Goal: Task Accomplishment & Management: Manage account settings

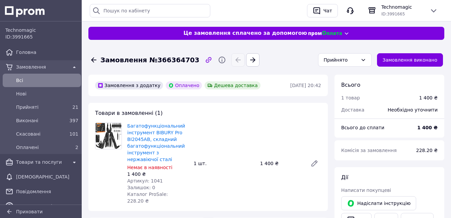
scroll to position [268, 0]
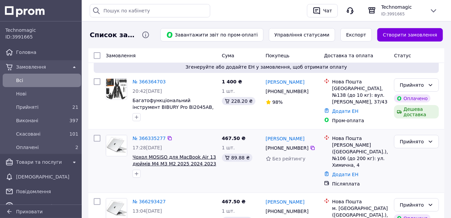
scroll to position [67, 0]
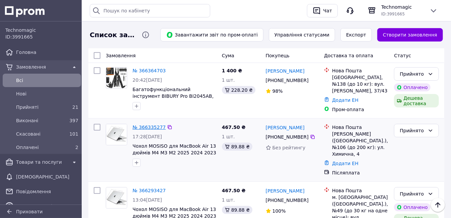
click at [145, 126] on link "№ 366335277" at bounding box center [149, 126] width 33 height 5
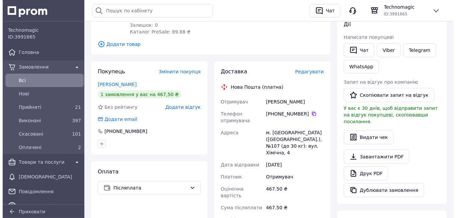
scroll to position [100, 0]
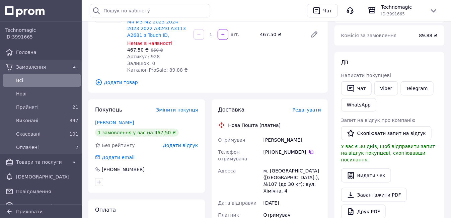
click at [313, 111] on span "Редагувати" at bounding box center [306, 109] width 28 height 5
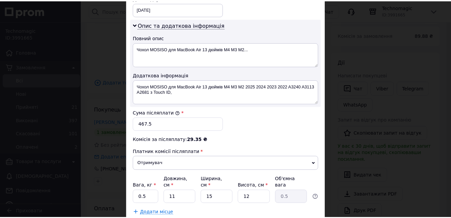
scroll to position [368, 0]
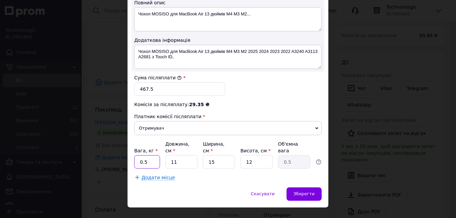
click at [148, 155] on input "0.5" at bounding box center [147, 161] width 26 height 13
type input "0.405"
click at [177, 155] on input "11" at bounding box center [181, 161] width 32 height 13
type input "1"
type input "0.1"
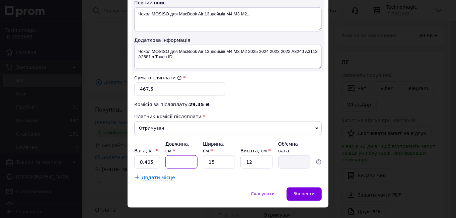
type input "3"
type input "0.14"
type input "34"
type input "1.53"
type input "34"
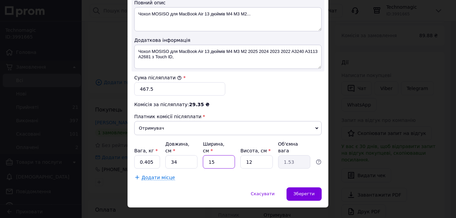
click at [213, 155] on input "15" at bounding box center [219, 161] width 32 height 13
type input "1"
type input "0.1"
type input "2"
type input "0.2"
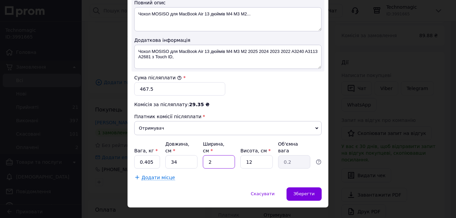
type input "24"
type input "2.45"
type input "24"
click at [252, 155] on input "12" at bounding box center [256, 161] width 32 height 13
type input "1"
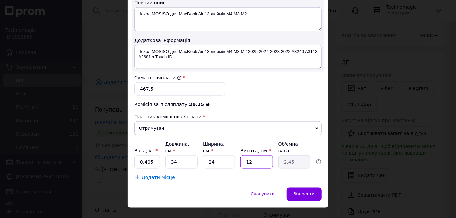
type input "0.2"
type input "4"
type input "0.82"
type input "4"
click at [307, 191] on span "Зберегти" at bounding box center [303, 193] width 21 height 5
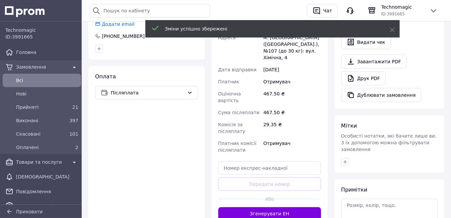
scroll to position [268, 0]
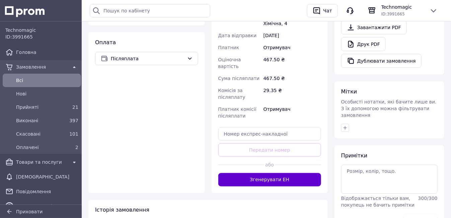
click at [266, 173] on button "Згенерувати ЕН" at bounding box center [269, 179] width 103 height 13
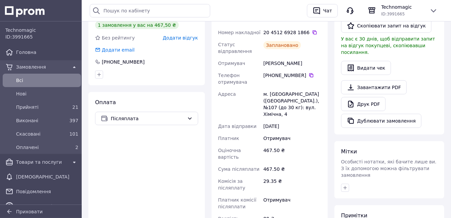
scroll to position [201, 0]
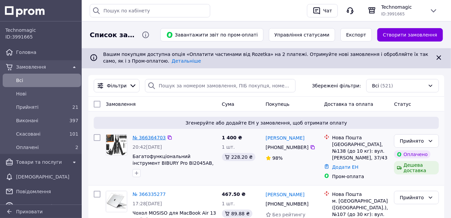
click at [150, 139] on link "№ 366364703" at bounding box center [149, 137] width 33 height 5
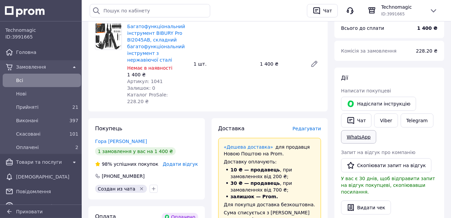
scroll to position [100, 0]
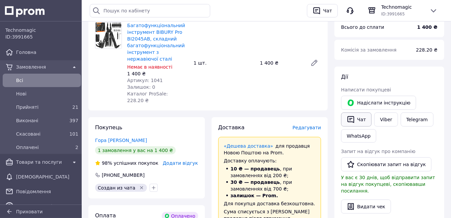
click at [359, 120] on button "Чат" at bounding box center [356, 119] width 30 height 14
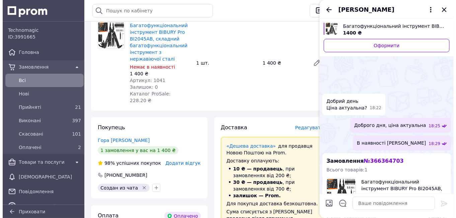
scroll to position [116, 0]
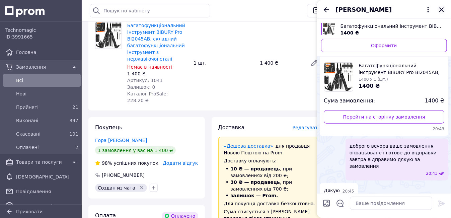
click at [442, 7] on icon "Закрити" at bounding box center [441, 10] width 8 height 8
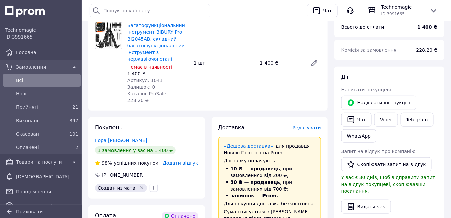
click at [308, 125] on span "Редагувати" at bounding box center [306, 127] width 28 height 5
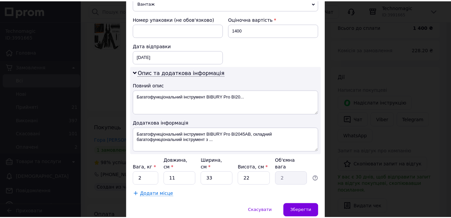
scroll to position [301, 0]
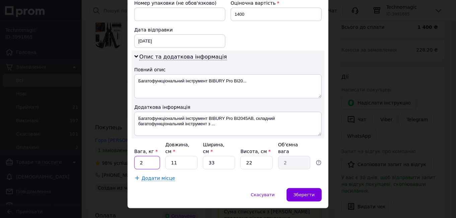
click at [147, 156] on input "2" at bounding box center [147, 162] width 26 height 13
type input "0.620"
click at [177, 156] on input "11" at bounding box center [181, 162] width 32 height 13
type input "1"
type input "0.18"
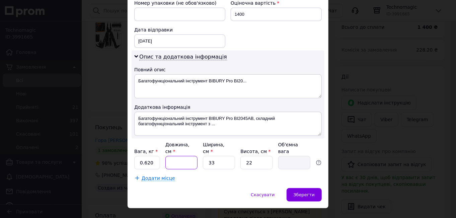
type input "2"
type input "0.36"
type input "24"
type input "4.36"
type input "24"
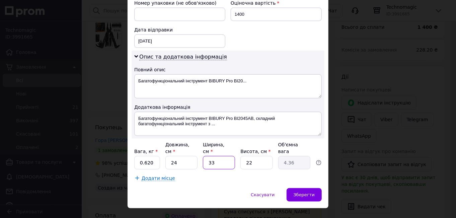
click at [217, 156] on input "33" at bounding box center [219, 162] width 32 height 13
type input "3"
type input "0.4"
type input "1"
type input "0.13"
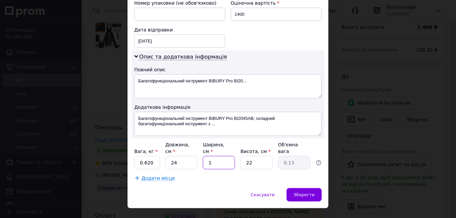
type input "17"
type input "2.24"
type input "17"
click at [253, 156] on input "22" at bounding box center [256, 162] width 32 height 13
type input "2"
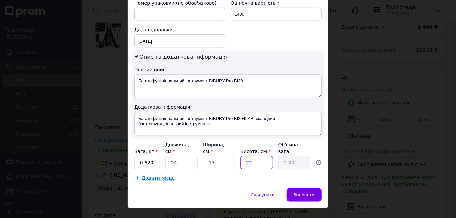
type input "0.2"
type input "9"
type input "0.92"
type input "9"
click at [309, 192] on span "Зберегти" at bounding box center [303, 194] width 21 height 5
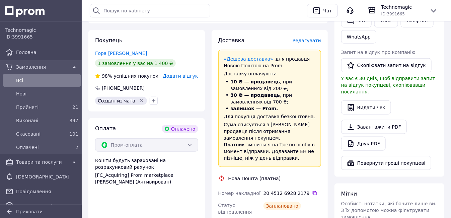
scroll to position [100, 0]
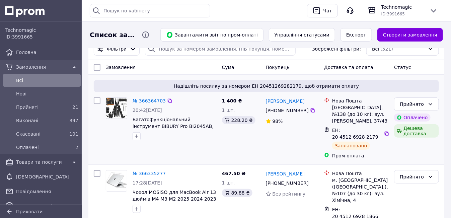
scroll to position [100, 0]
